Goal: Task Accomplishment & Management: Complete application form

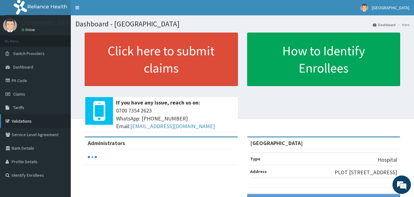
click at [30, 122] on link "Validations" at bounding box center [35, 122] width 71 height 14
click at [19, 123] on link "Validations" at bounding box center [35, 122] width 71 height 14
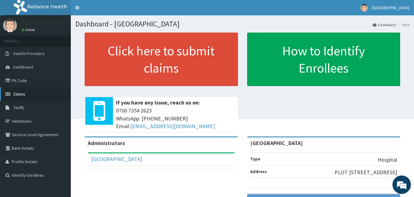
click at [12, 94] on link "Claims" at bounding box center [35, 94] width 71 height 14
click at [24, 122] on link "Validations" at bounding box center [35, 122] width 71 height 14
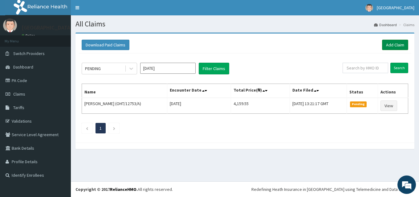
click at [396, 45] on link "Add Claim" at bounding box center [395, 45] width 26 height 10
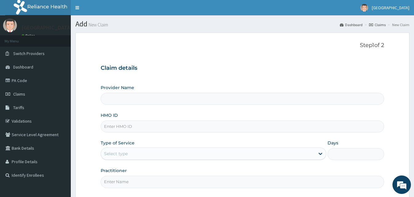
type input "[GEOGRAPHIC_DATA]"
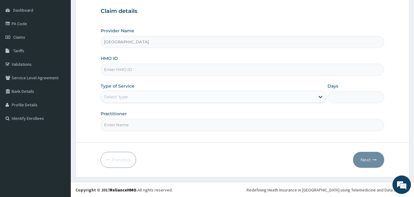
scroll to position [58, 0]
click at [140, 55] on div "HMO ID" at bounding box center [243, 65] width 284 height 20
click at [116, 67] on input "HMO ID" at bounding box center [243, 69] width 284 height 12
paste input "SLB/10997/A"
type input "SLB/10997/A"
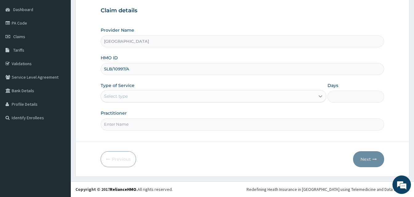
click at [321, 97] on icon at bounding box center [321, 97] width 4 height 2
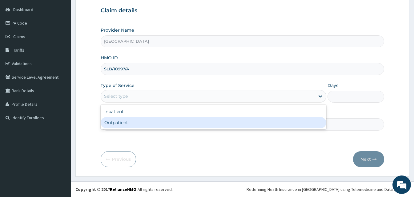
drag, startPoint x: 183, startPoint y: 124, endPoint x: 208, endPoint y: 127, distance: 25.2
click at [184, 124] on div "Outpatient" at bounding box center [214, 122] width 226 height 11
type input "1"
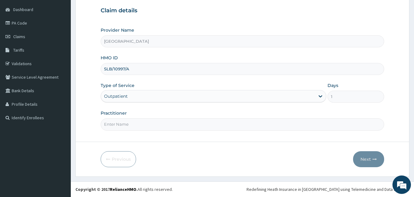
click at [145, 126] on input "Practitioner" at bounding box center [243, 125] width 284 height 12
type input "DR NATHANIEL"
click at [371, 162] on button "Next" at bounding box center [368, 160] width 31 height 16
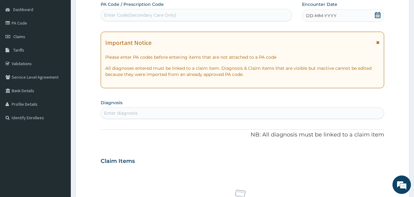
click at [376, 14] on icon at bounding box center [378, 15] width 6 height 6
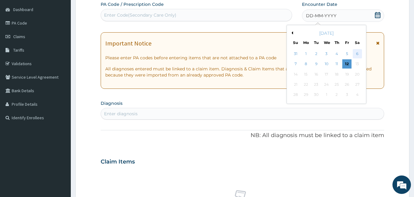
click at [358, 55] on div "6" at bounding box center [357, 53] width 9 height 9
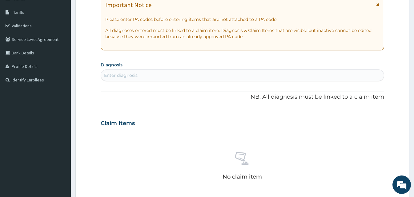
scroll to position [88, 0]
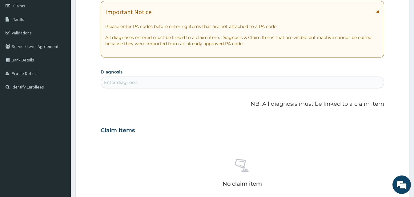
click at [134, 79] on div "Enter diagnosis" at bounding box center [242, 83] width 283 height 10
type input "[MEDICAL_DATA]"
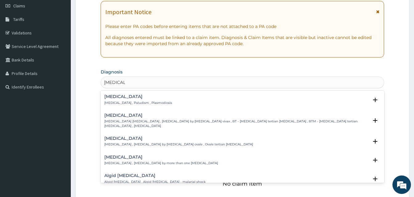
click at [120, 98] on h4 "[MEDICAL_DATA]" at bounding box center [138, 97] width 68 height 5
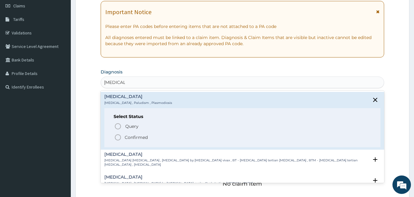
click at [117, 138] on icon "status option filled" at bounding box center [117, 137] width 7 height 7
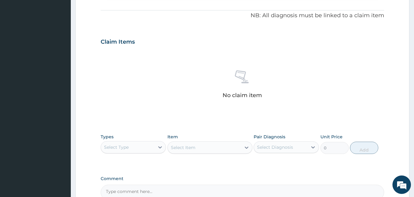
scroll to position [181, 0]
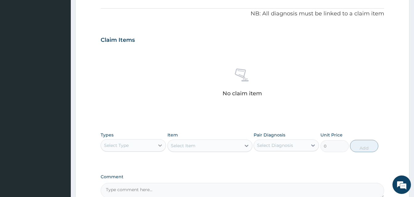
click at [159, 147] on icon at bounding box center [160, 146] width 6 height 6
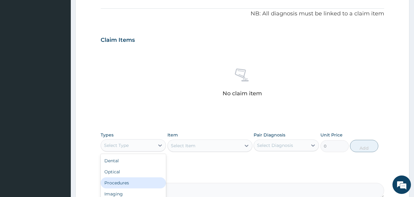
drag, startPoint x: 124, startPoint y: 184, endPoint x: 186, endPoint y: 167, distance: 64.7
click at [124, 184] on div "Procedures" at bounding box center [133, 183] width 65 height 11
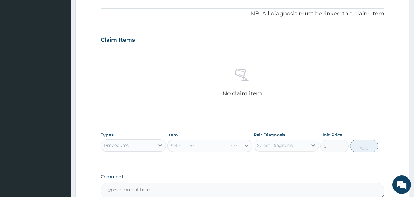
click at [249, 149] on div "Select Item" at bounding box center [210, 146] width 85 height 12
click at [245, 147] on icon at bounding box center [247, 146] width 6 height 6
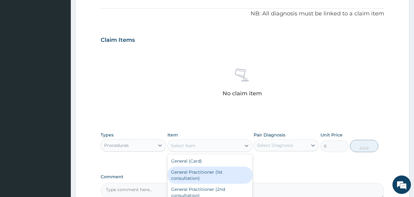
drag, startPoint x: 192, startPoint y: 180, endPoint x: 192, endPoint y: 174, distance: 5.6
click at [192, 180] on div "General Practitioner (1st consultation)" at bounding box center [210, 175] width 85 height 17
type input "1500"
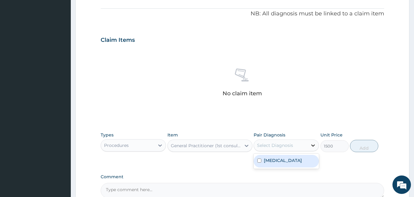
click at [314, 147] on icon at bounding box center [313, 146] width 6 height 6
click at [282, 163] on div "Malaria" at bounding box center [286, 161] width 65 height 13
checkbox input "true"
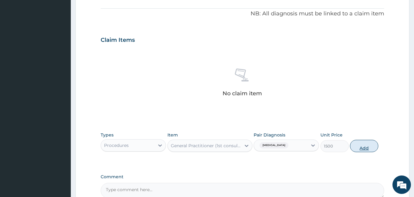
click at [363, 148] on button "Add" at bounding box center [364, 146] width 28 height 12
type input "0"
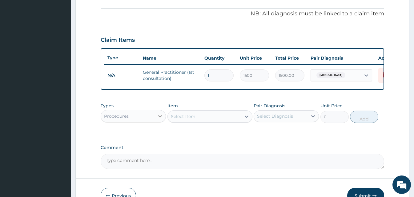
click at [160, 118] on icon at bounding box center [160, 117] width 4 height 2
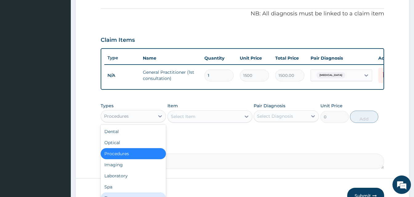
scroll to position [21, 0]
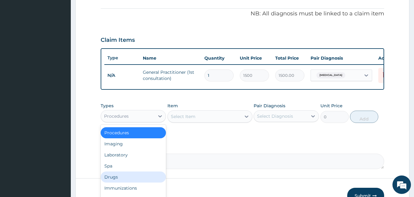
click at [121, 183] on div "Drugs" at bounding box center [133, 177] width 65 height 11
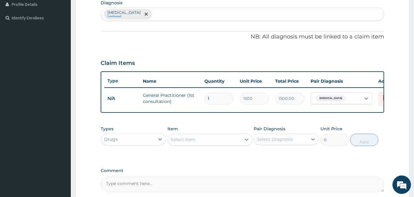
scroll to position [88, 0]
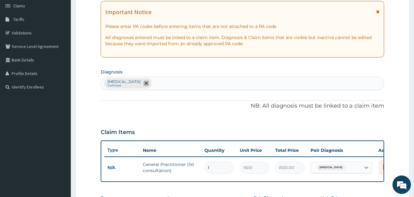
click at [145, 85] on icon "remove selection option" at bounding box center [146, 83] width 3 height 3
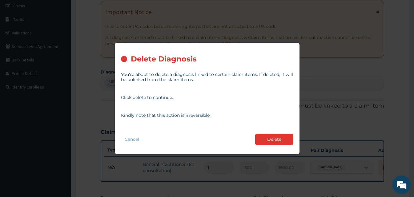
click at [274, 140] on button "Delete" at bounding box center [274, 139] width 38 height 11
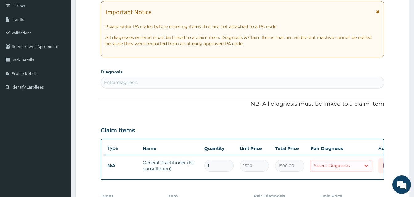
click at [121, 81] on div "Enter diagnosis" at bounding box center [121, 82] width 34 height 6
type input "HEADA"
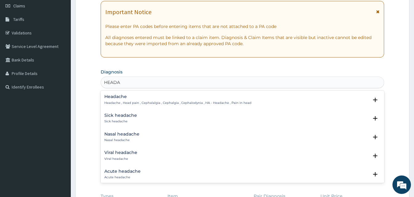
click at [117, 101] on p "Headache , Head pain , Cephalalgia , Cephalgia , Cephalodynia , HA - Headache ,…" at bounding box center [177, 103] width 147 height 4
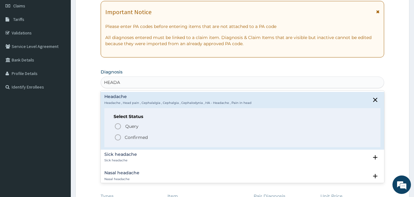
click at [119, 137] on icon "status option filled" at bounding box center [117, 137] width 7 height 7
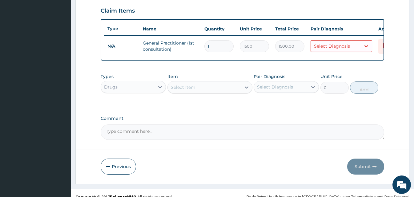
scroll to position [212, 0]
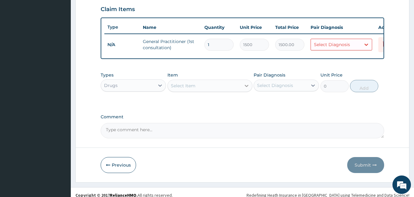
click at [247, 89] on icon at bounding box center [247, 86] width 6 height 6
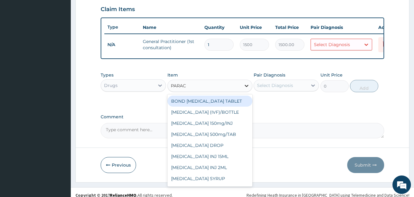
type input "PARACE"
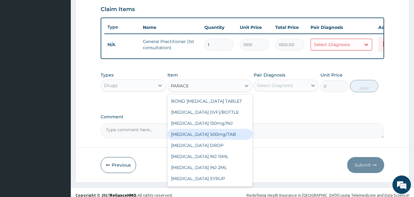
click at [218, 140] on div "PARACETAMOL 500mg/TAB" at bounding box center [210, 134] width 85 height 11
type input "5.25"
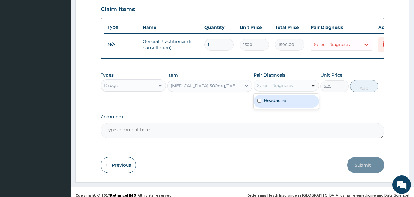
click at [312, 89] on icon at bounding box center [313, 86] width 6 height 6
click at [287, 107] on div "Headache" at bounding box center [286, 101] width 65 height 13
checkbox input "true"
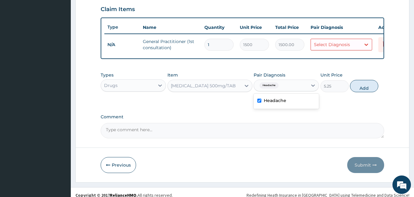
drag, startPoint x: 367, startPoint y: 92, endPoint x: 335, endPoint y: 94, distance: 31.8
click at [365, 92] on button "Add" at bounding box center [364, 86] width 28 height 12
type input "0"
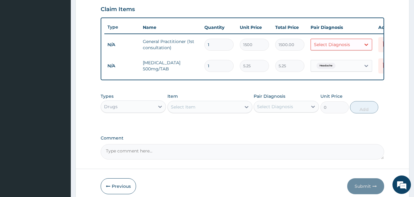
click at [212, 65] on input "1" at bounding box center [219, 66] width 29 height 12
type input "18"
type input "94.50"
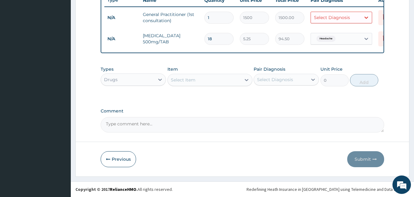
scroll to position [243, 0]
type input "18"
click at [329, 117] on textarea "Comment" at bounding box center [243, 124] width 284 height 15
click at [366, 14] on icon at bounding box center [366, 17] width 6 height 6
click at [317, 14] on div "Select Diagnosis" at bounding box center [332, 17] width 36 height 6
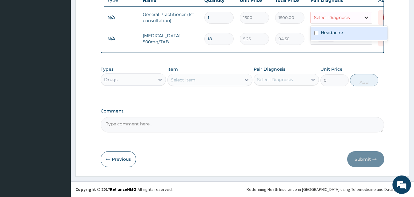
click at [367, 14] on icon at bounding box center [366, 17] width 6 height 6
click at [316, 31] on input "checkbox" at bounding box center [316, 33] width 4 height 4
checkbox input "true"
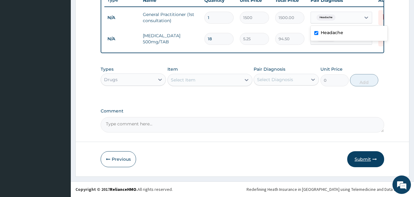
click at [364, 155] on button "Submit" at bounding box center [365, 160] width 37 height 16
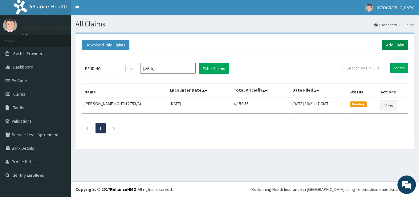
click at [388, 46] on link "Add Claim" at bounding box center [395, 45] width 26 height 10
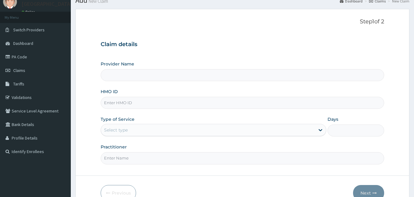
scroll to position [58, 0]
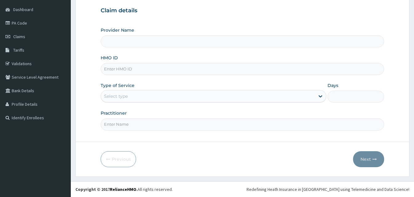
type input "[GEOGRAPHIC_DATA]"
click at [138, 68] on input "HMO ID" at bounding box center [243, 69] width 284 height 12
paste input "RTM/10092/A"
type input "RTM/10092/A"
click at [320, 96] on icon at bounding box center [321, 96] width 6 height 6
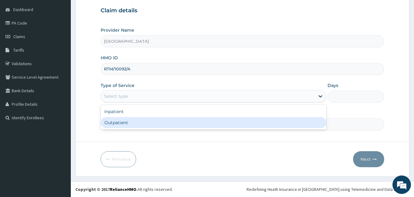
click at [190, 123] on div "Outpatient" at bounding box center [214, 122] width 226 height 11
type input "1"
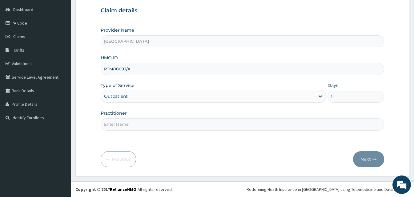
click at [113, 124] on input "Practitioner" at bounding box center [243, 125] width 284 height 12
type input "DR AKINKOYE"
click at [363, 160] on button "Next" at bounding box center [368, 160] width 31 height 16
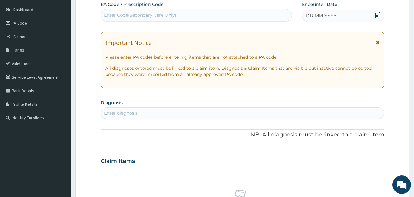
scroll to position [0, 0]
click at [377, 14] on icon at bounding box center [378, 15] width 6 height 6
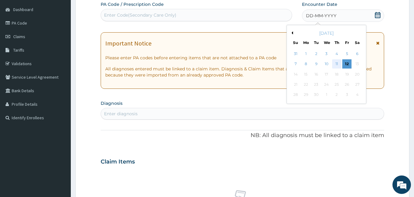
click at [336, 65] on div "11" at bounding box center [336, 64] width 9 height 9
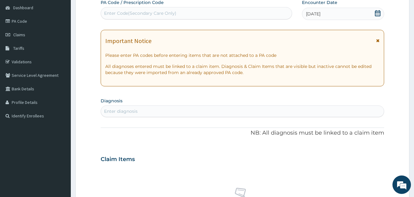
scroll to position [150, 0]
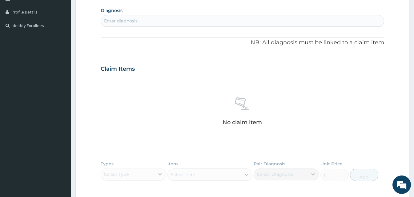
click at [139, 22] on div "Enter diagnosis" at bounding box center [242, 21] width 283 height 10
type input "MALARIA"
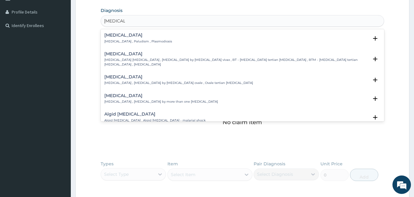
click at [120, 39] on div "Malaria Malaria , Paludism , Plasmodiosis" at bounding box center [138, 38] width 68 height 11
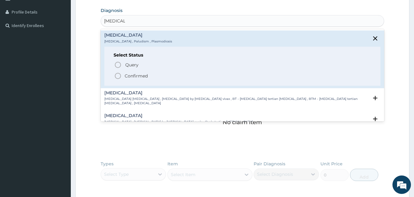
click at [118, 74] on icon "status option filled" at bounding box center [117, 75] width 7 height 7
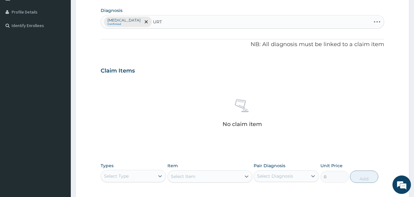
type input "URTI"
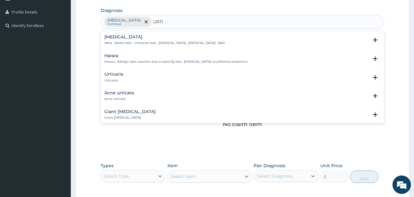
click at [112, 80] on p "Urticaria" at bounding box center [113, 81] width 19 height 4
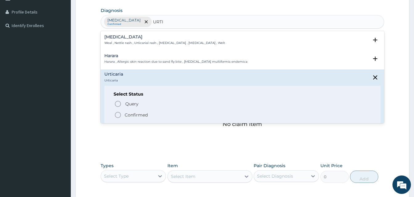
click at [117, 116] on icon "status option filled" at bounding box center [117, 115] width 7 height 7
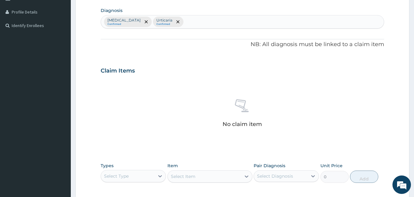
click at [171, 23] on div "Malaria Confirmed Urticaria Confirmed" at bounding box center [242, 21] width 283 height 13
type input "CONJU"
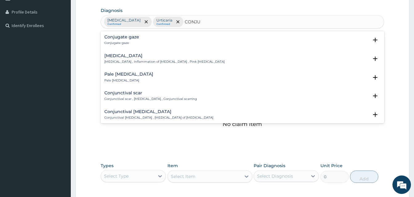
click at [120, 56] on h4 "Conjunctivitis" at bounding box center [164, 56] width 120 height 5
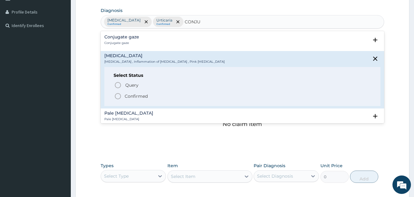
click at [117, 96] on icon "status option filled" at bounding box center [117, 96] width 7 height 7
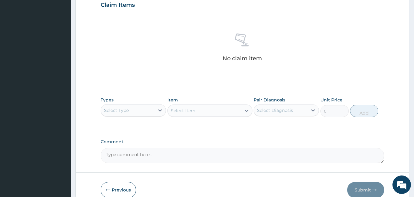
scroll to position [247, 0]
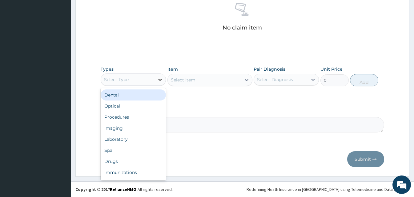
click at [160, 79] on icon at bounding box center [160, 80] width 6 height 6
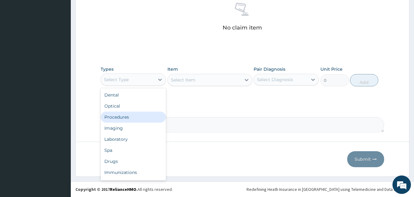
click at [132, 118] on div "Procedures" at bounding box center [133, 117] width 65 height 11
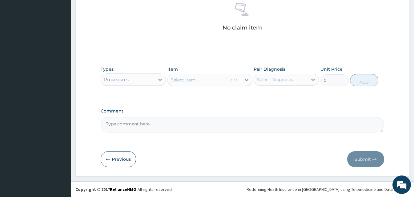
click at [246, 82] on div "Select Item" at bounding box center [210, 80] width 85 height 12
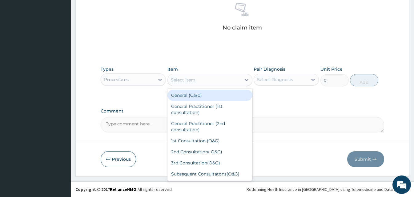
click at [246, 80] on icon at bounding box center [247, 80] width 4 height 2
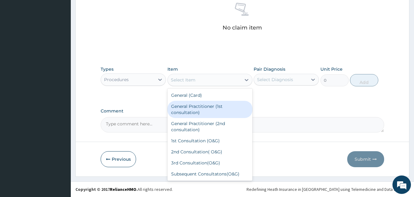
click at [214, 105] on div "General Practitioner (1st consultation)" at bounding box center [210, 109] width 85 height 17
type input "1500"
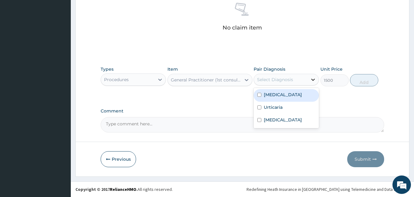
click at [312, 80] on icon at bounding box center [313, 80] width 6 height 6
click at [284, 97] on div "Malaria" at bounding box center [286, 95] width 65 height 13
checkbox input "true"
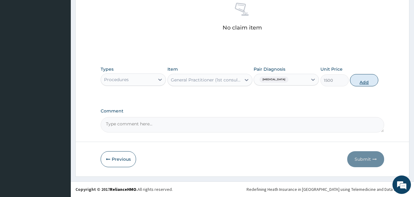
click at [363, 81] on button "Add" at bounding box center [364, 80] width 28 height 12
type input "0"
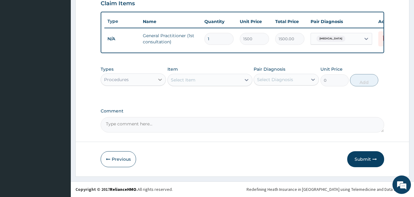
click at [160, 80] on icon at bounding box center [160, 80] width 6 height 6
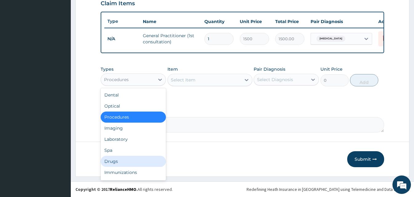
drag, startPoint x: 121, startPoint y: 162, endPoint x: 141, endPoint y: 147, distance: 25.3
click at [120, 162] on div "Drugs" at bounding box center [133, 161] width 65 height 11
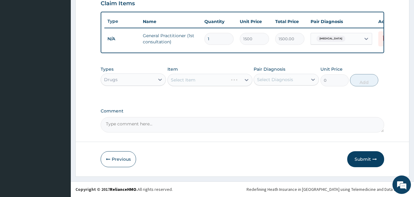
click at [246, 81] on div "Select Item" at bounding box center [210, 80] width 85 height 12
click at [247, 81] on div "Select Item" at bounding box center [210, 80] width 85 height 12
click at [246, 80] on div "Select Item" at bounding box center [210, 80] width 85 height 12
click at [245, 80] on icon at bounding box center [247, 80] width 6 height 6
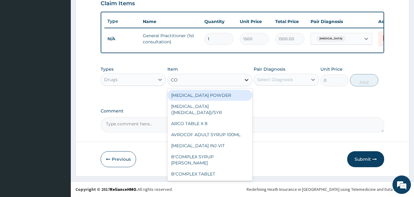
type input "COA"
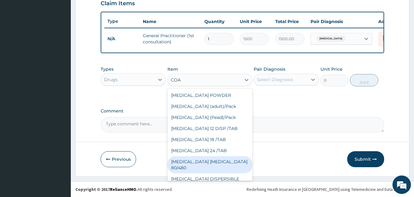
click at [216, 161] on div "COARTEM D TAB 80/480" at bounding box center [210, 164] width 85 height 17
type input "866.25"
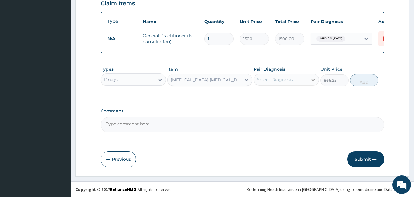
click at [313, 80] on icon at bounding box center [313, 80] width 6 height 6
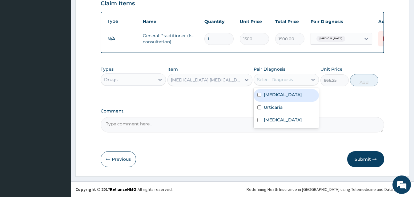
click at [262, 96] on div "Malaria" at bounding box center [286, 95] width 65 height 13
checkbox input "true"
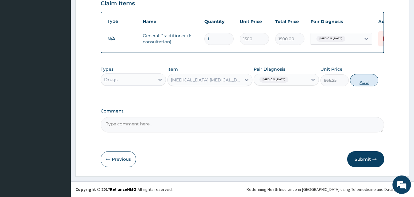
click at [363, 85] on button "Add" at bounding box center [364, 80] width 28 height 12
type input "0"
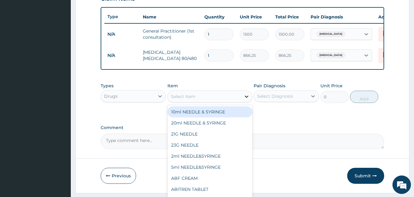
click at [247, 100] on icon at bounding box center [247, 97] width 6 height 6
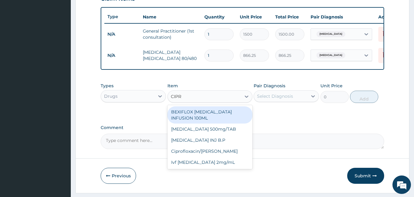
type input "CIPRO"
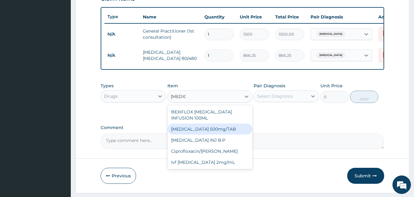
click at [215, 129] on div "Ciprofloxacin 500mg/TAB" at bounding box center [210, 129] width 85 height 11
type input "26.77"
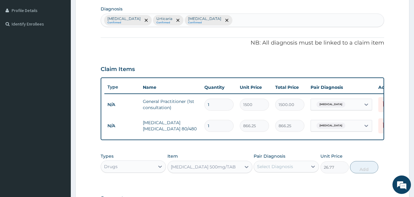
scroll to position [160, 0]
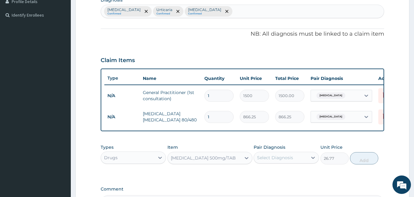
click at [212, 10] on div "Malaria Confirmed Urticaria Confirmed Conjunctivitis Confirmed" at bounding box center [242, 11] width 283 height 13
type input "TYPHOID"
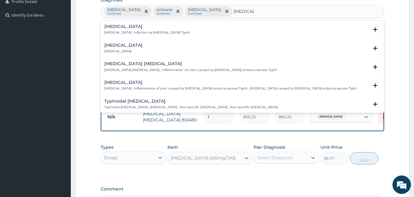
click at [119, 30] on div "Typhoid fever Typhoid fever , Infection by Salmonella Typhi" at bounding box center [147, 29] width 86 height 11
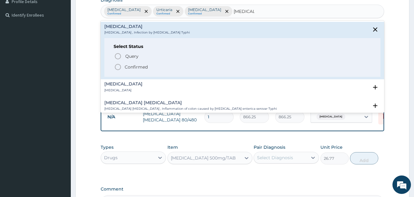
click at [116, 68] on icon "status option filled" at bounding box center [117, 66] width 7 height 7
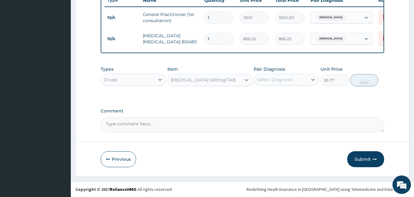
scroll to position [243, 0]
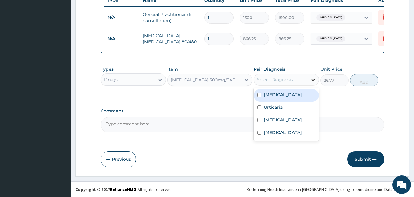
click at [313, 82] on icon at bounding box center [313, 80] width 6 height 6
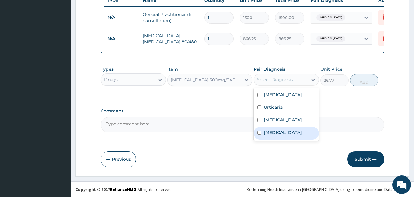
drag, startPoint x: 272, startPoint y: 133, endPoint x: 299, endPoint y: 111, distance: 34.7
click at [273, 132] on label "Typhoid fever" at bounding box center [283, 133] width 38 height 6
checkbox input "true"
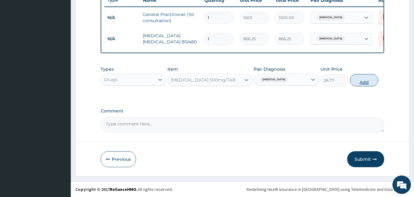
click at [365, 83] on button "Add" at bounding box center [364, 80] width 28 height 12
type input "0"
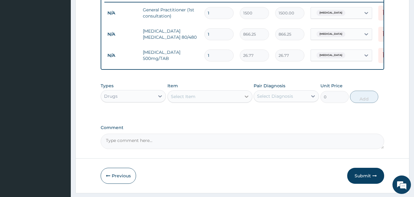
click at [245, 100] on icon at bounding box center [247, 97] width 6 height 6
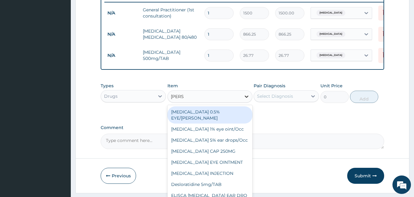
type input "LORAT"
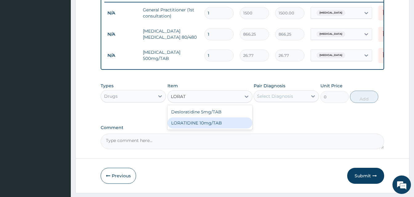
click at [197, 127] on div "LORATIDINE 10mg/TAB" at bounding box center [210, 123] width 85 height 11
type input "11.55"
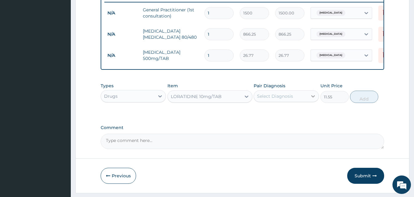
click at [317, 99] on div at bounding box center [313, 96] width 11 height 11
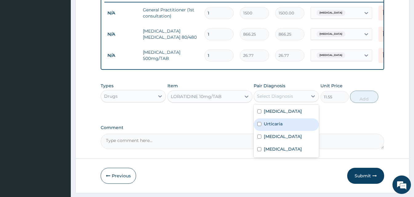
click at [274, 127] on label "Urticaria" at bounding box center [273, 124] width 19 height 6
checkbox input "true"
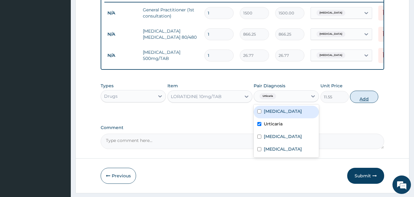
click at [367, 102] on button "Add" at bounding box center [364, 97] width 28 height 12
type input "0"
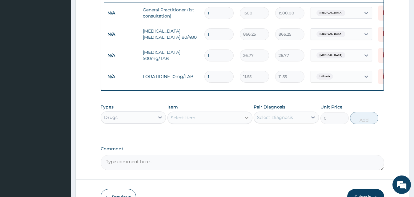
click at [246, 121] on icon at bounding box center [247, 118] width 6 height 6
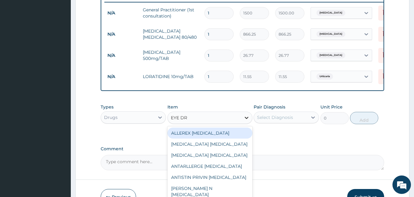
type input "EYE DRO"
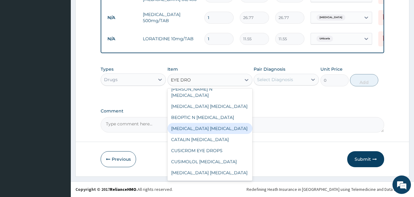
scroll to position [83, 0]
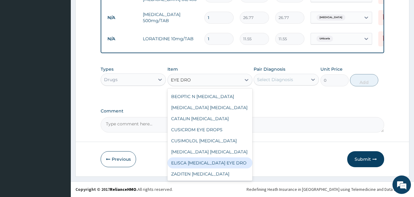
click at [221, 158] on div "ELISCA CHLORAMPHENICOL EYE DRO" at bounding box center [210, 163] width 85 height 11
type input "168"
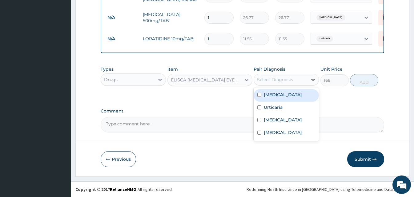
click at [313, 80] on icon at bounding box center [313, 80] width 4 height 2
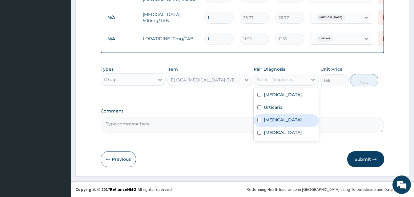
click at [285, 119] on label "Conjunctivitis" at bounding box center [283, 120] width 38 height 6
checkbox input "true"
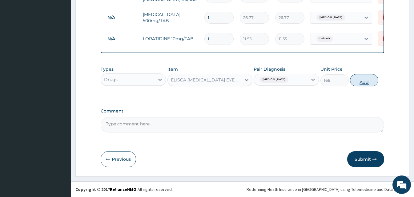
click at [363, 83] on button "Add" at bounding box center [364, 80] width 28 height 12
type input "0"
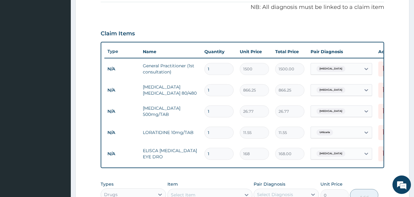
scroll to position [310, 0]
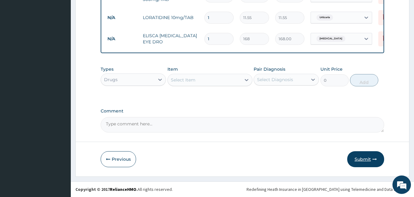
click at [366, 159] on button "Submit" at bounding box center [365, 160] width 37 height 16
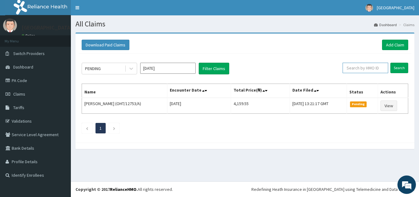
click at [364, 69] on input "text" at bounding box center [366, 68] width 46 height 10
paste input "RTM/10092/A"
type input "RTM/10092/A"
click at [401, 66] on input "Search" at bounding box center [399, 68] width 18 height 10
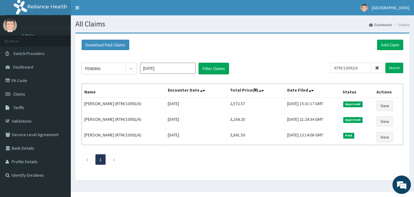
click at [221, 42] on div "Download Paid Claims Add Claim" at bounding box center [243, 45] width 322 height 10
